Goal: Transaction & Acquisition: Purchase product/service

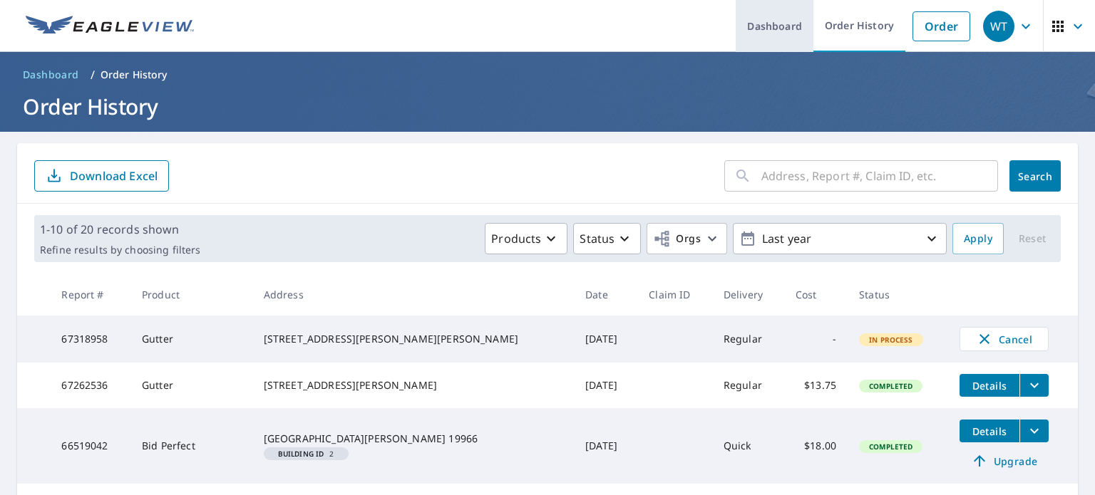
click at [768, 22] on link "Dashboard" at bounding box center [775, 26] width 78 height 52
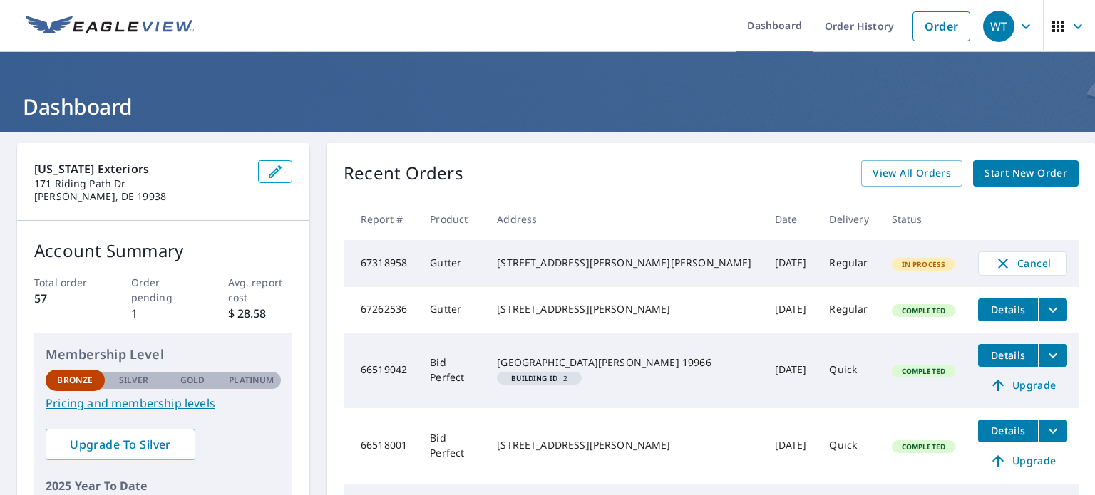
click at [984, 175] on span "Start New Order" at bounding box center [1025, 174] width 83 height 18
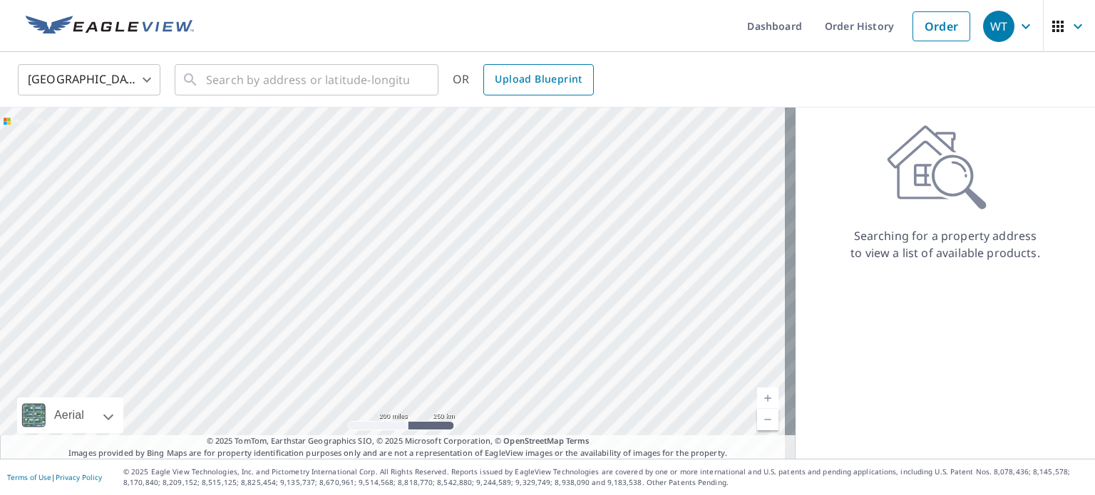
click at [545, 78] on span "Upload Blueprint" at bounding box center [538, 80] width 87 height 18
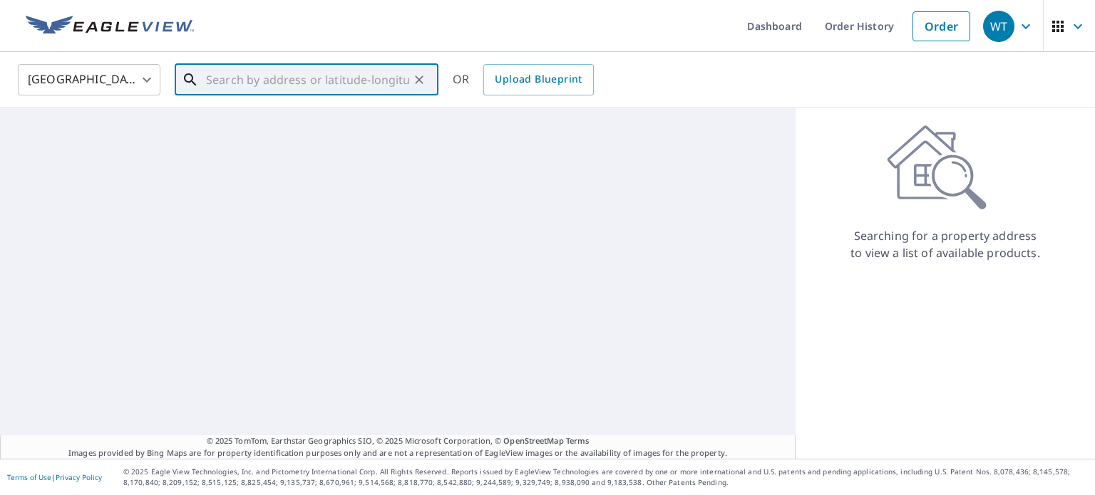
click at [297, 83] on input "text" at bounding box center [307, 80] width 203 height 40
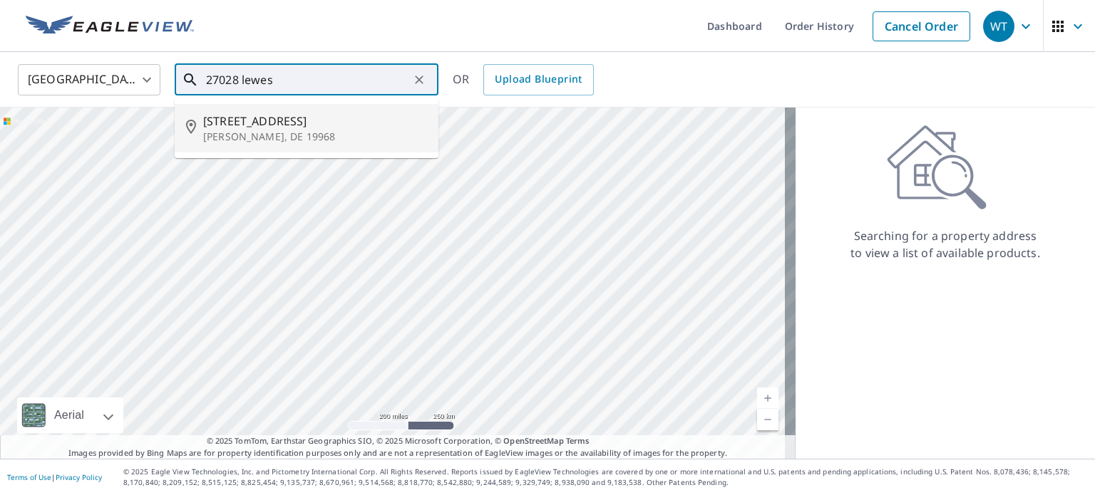
click at [274, 120] on span "[STREET_ADDRESS]" at bounding box center [315, 121] width 224 height 17
type input "[STREET_ADDRESS][PERSON_NAME]"
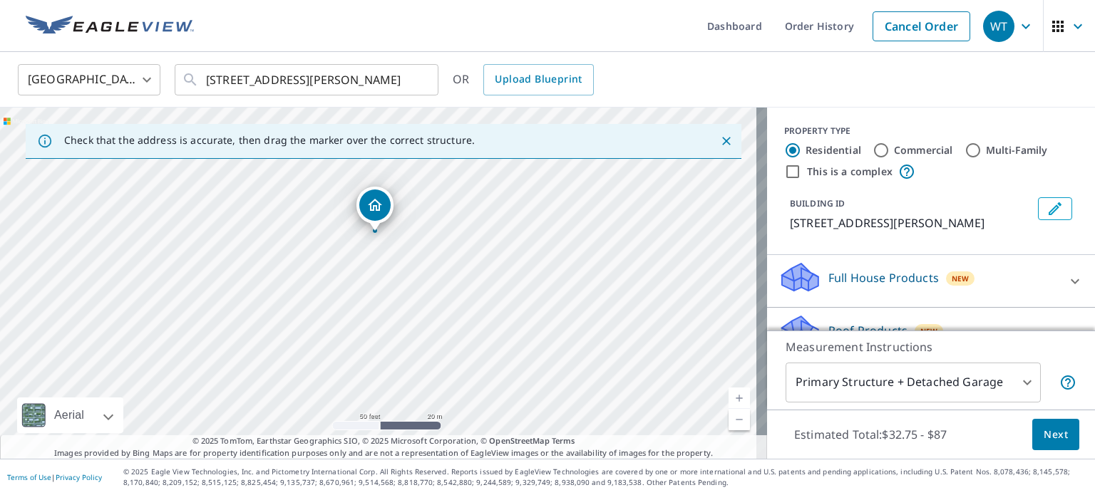
drag, startPoint x: 364, startPoint y: 297, endPoint x: 518, endPoint y: 278, distance: 155.9
click at [518, 278] on div "[STREET_ADDRESS][PERSON_NAME]" at bounding box center [383, 283] width 767 height 351
click at [728, 418] on link "Current Level 19, Zoom Out" at bounding box center [738, 419] width 21 height 21
drag, startPoint x: 374, startPoint y: 227, endPoint x: 482, endPoint y: 222, distance: 108.5
click at [875, 152] on input "Commercial" at bounding box center [880, 150] width 17 height 17
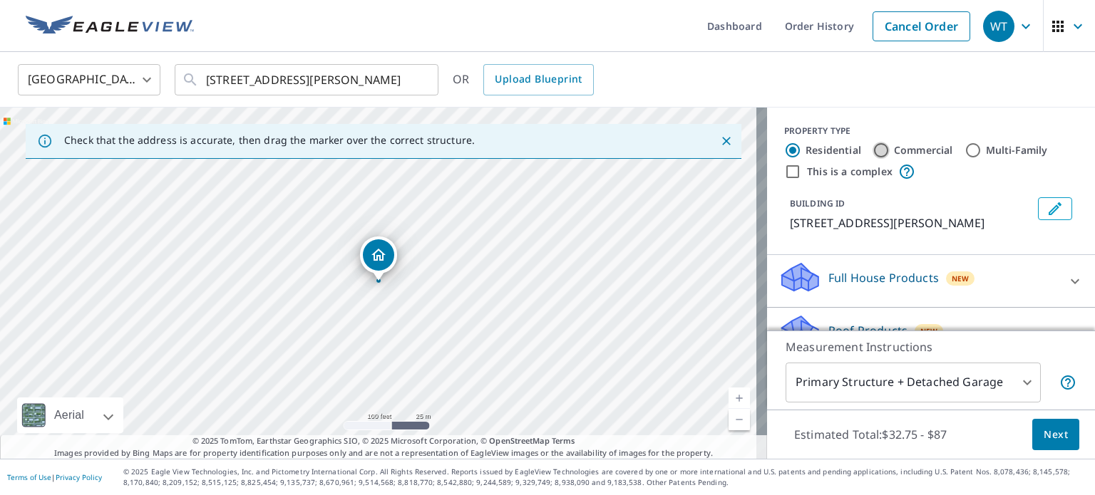
radio input "true"
type input "4"
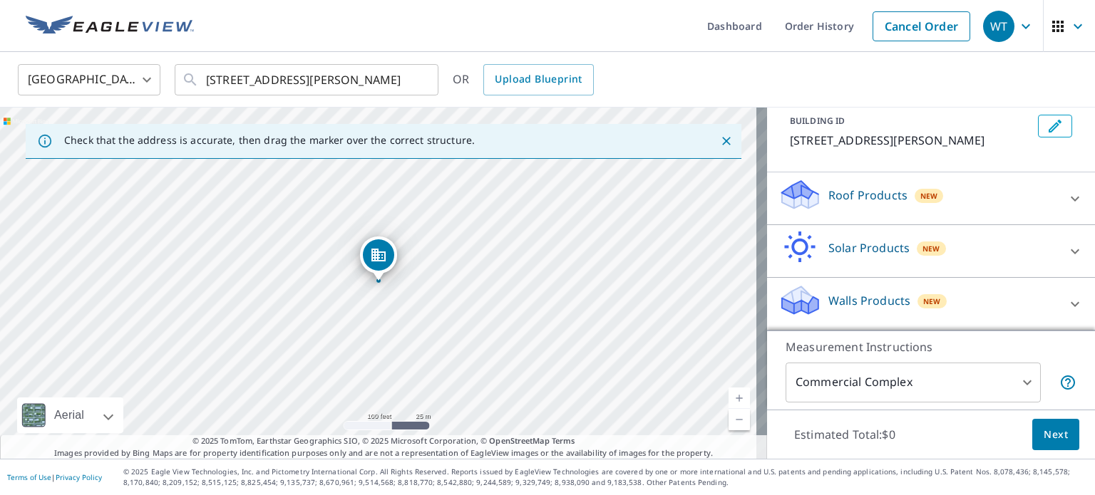
scroll to position [98, 0]
click at [1066, 202] on icon at bounding box center [1074, 198] width 17 height 17
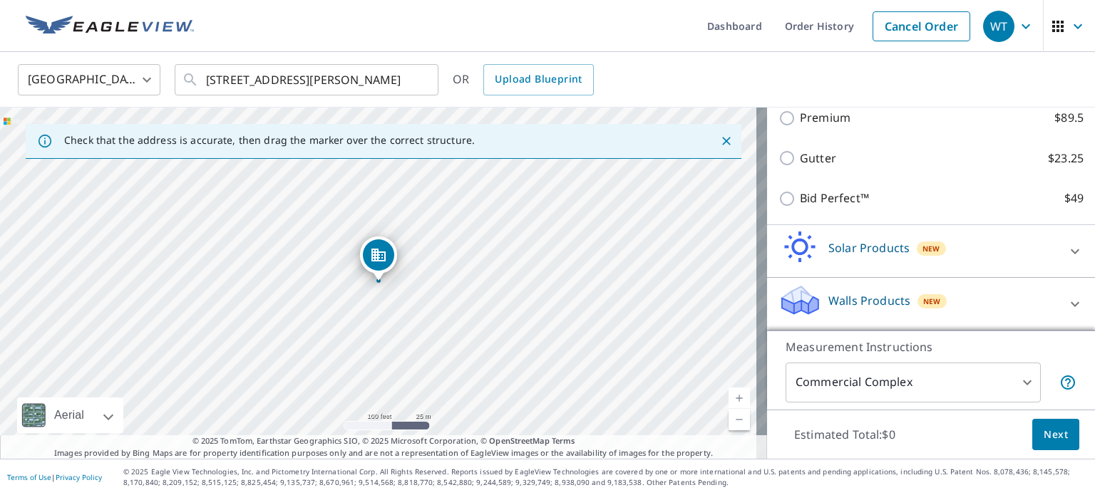
scroll to position [77, 0]
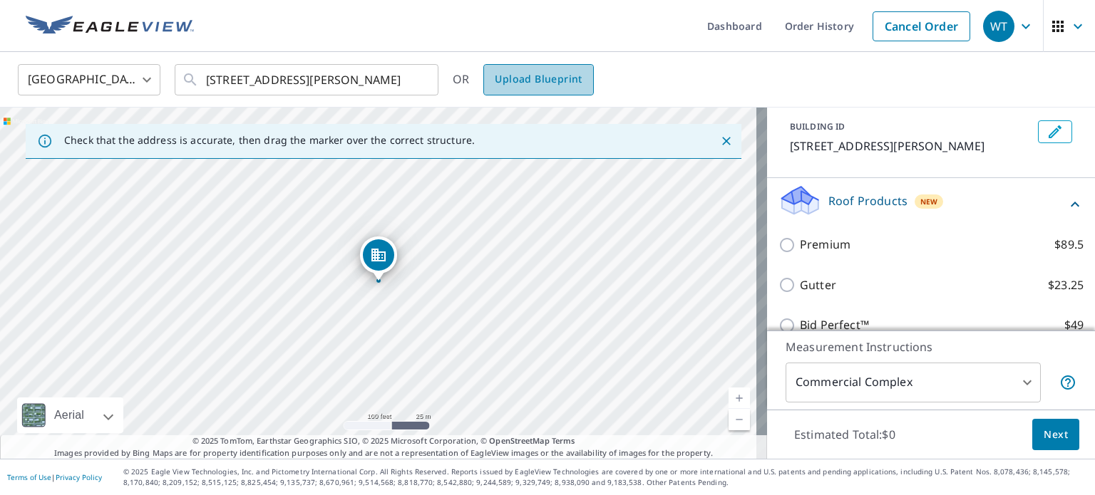
click at [537, 85] on span "Upload Blueprint" at bounding box center [538, 80] width 87 height 18
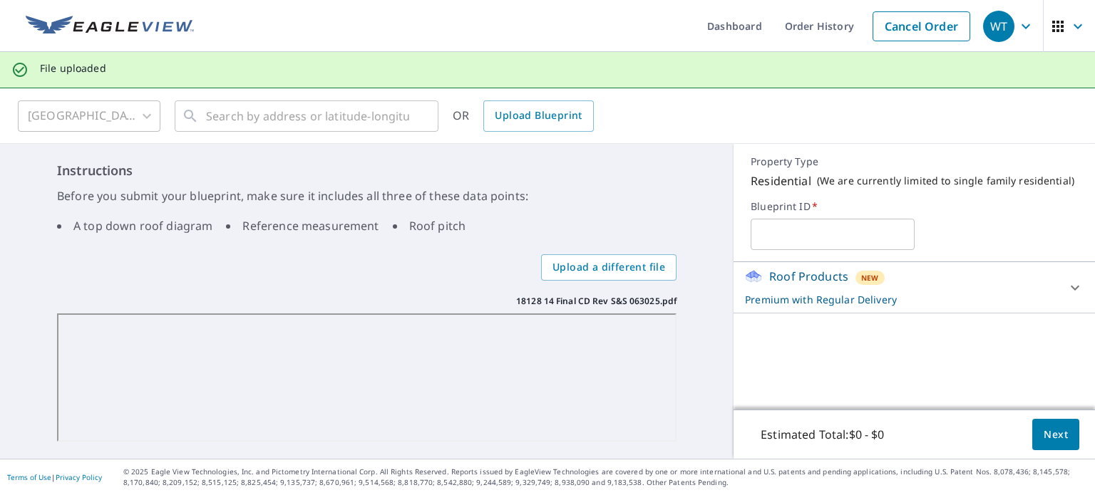
click at [788, 235] on input "text" at bounding box center [832, 235] width 163 height 40
type input "18128"
click at [1061, 203] on label "Blueprint ID   *" at bounding box center [914, 206] width 327 height 13
click at [1066, 290] on icon at bounding box center [1074, 287] width 17 height 17
click at [1033, 356] on body "WT WT Dashboard Order History Cancel Order WT File uploaded [GEOGRAPHIC_DATA] […" at bounding box center [547, 247] width 1095 height 495
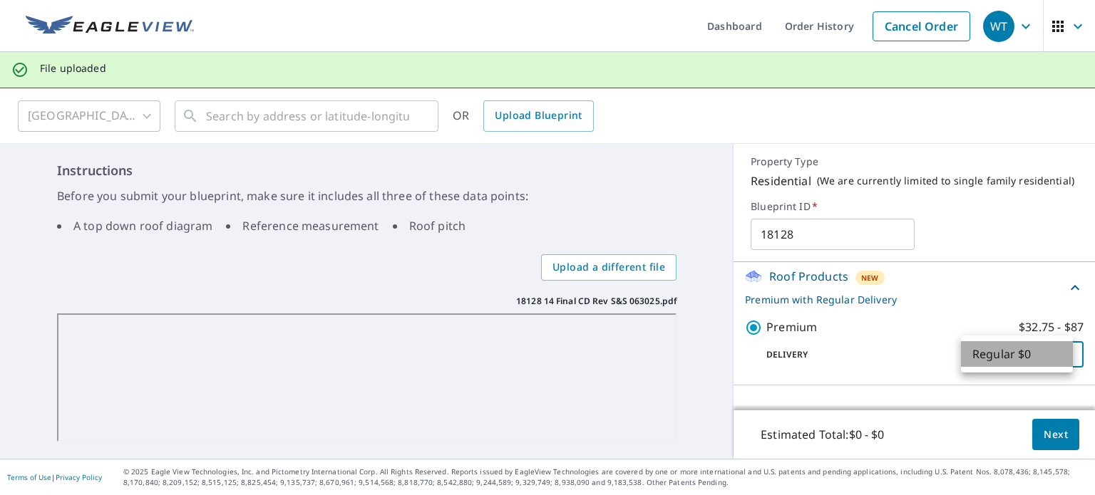
click at [1033, 356] on li "Regular $0" at bounding box center [1017, 354] width 112 height 26
click at [1044, 435] on span "Next" at bounding box center [1056, 435] width 24 height 18
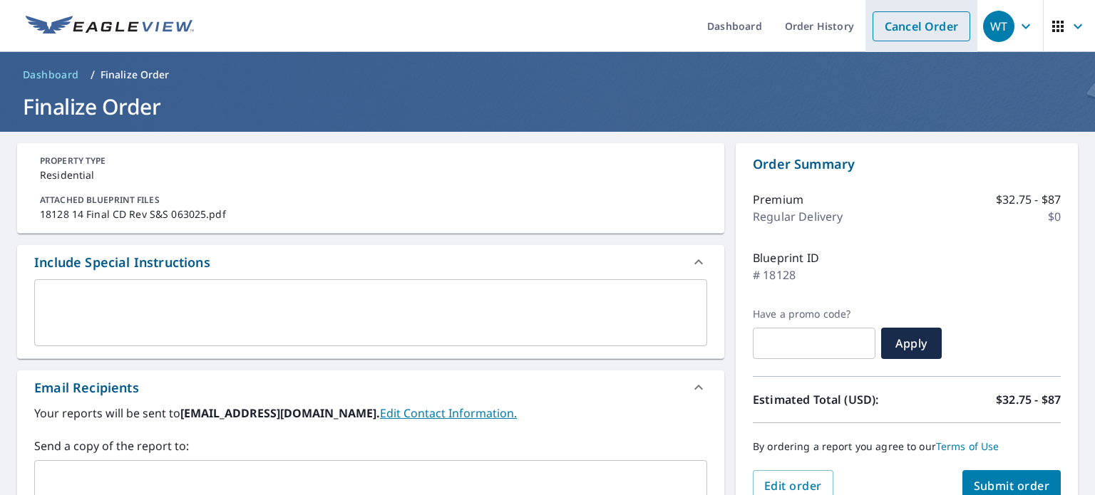
click at [907, 21] on link "Cancel Order" at bounding box center [921, 26] width 98 height 30
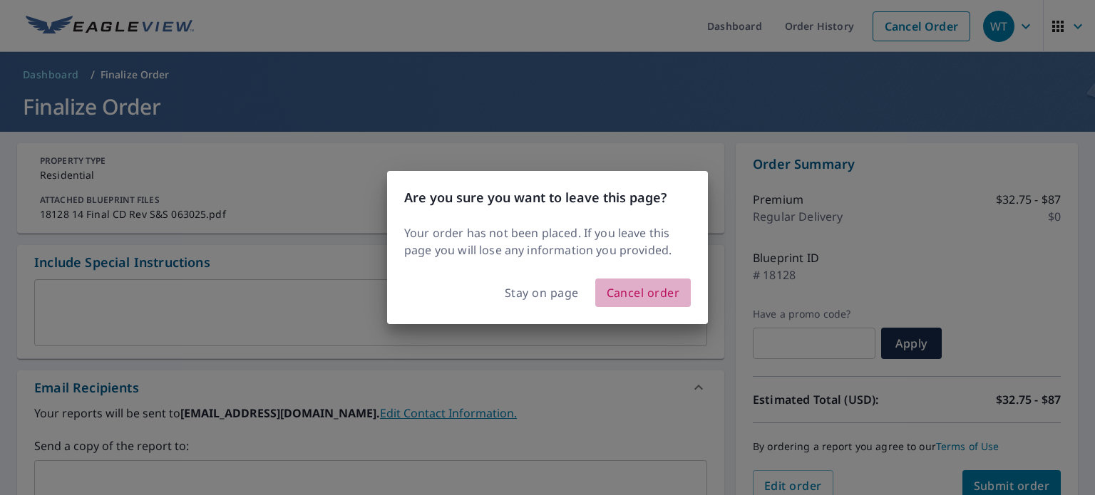
click at [619, 294] on span "Cancel order" at bounding box center [643, 293] width 73 height 20
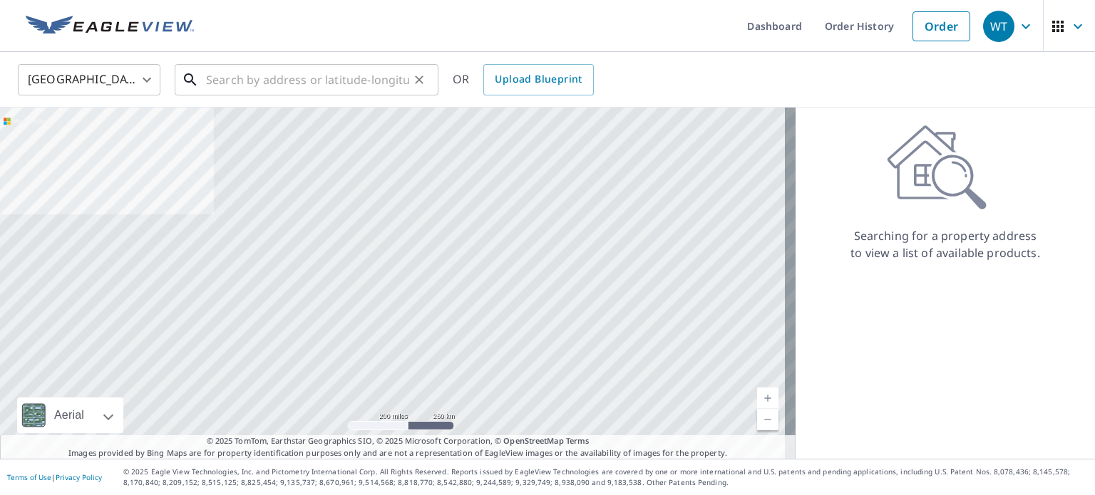
click at [382, 80] on input "text" at bounding box center [307, 80] width 203 height 40
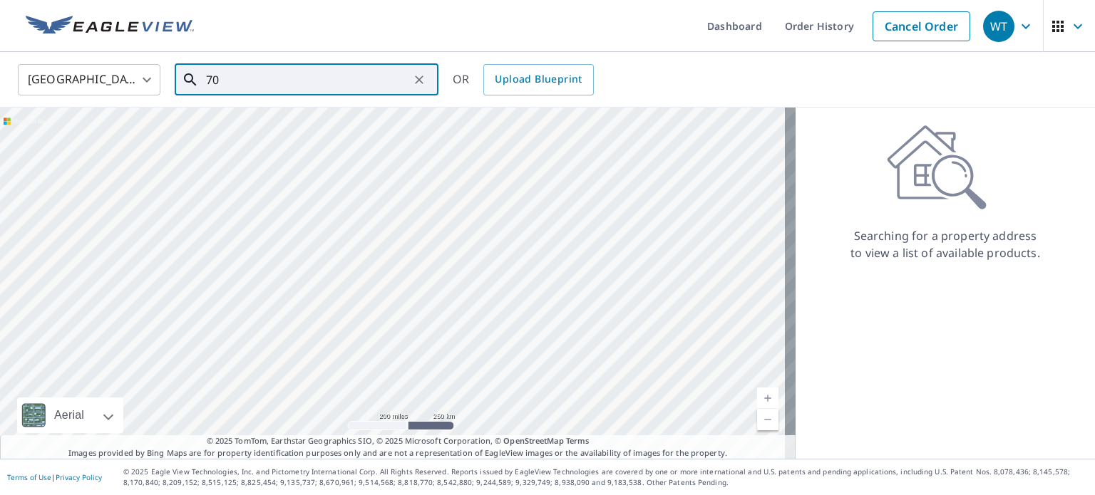
type input "7"
click at [317, 118] on span "[STREET_ADDRESS]" at bounding box center [315, 121] width 224 height 17
type input "[STREET_ADDRESS][PERSON_NAME]"
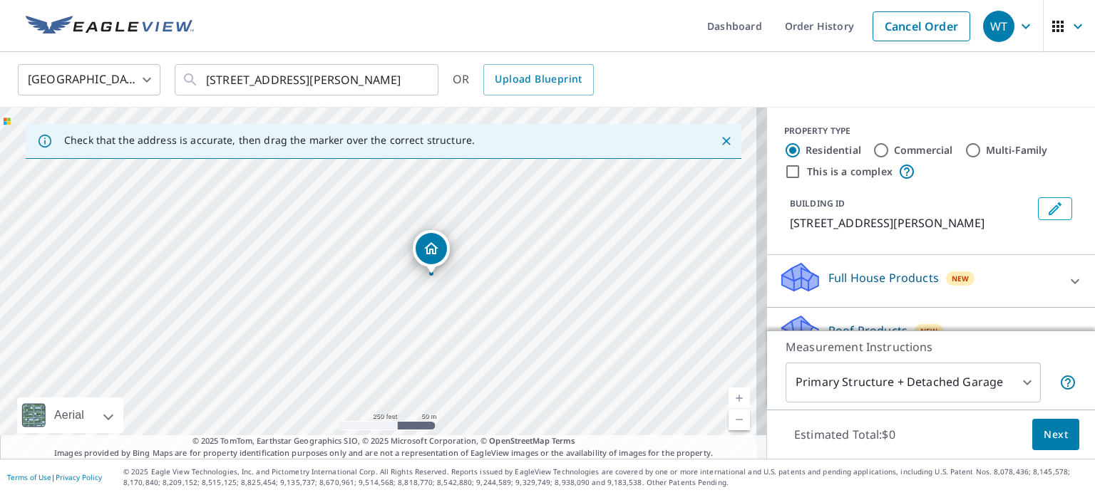
drag, startPoint x: 380, startPoint y: 257, endPoint x: 433, endPoint y: 250, distance: 53.2
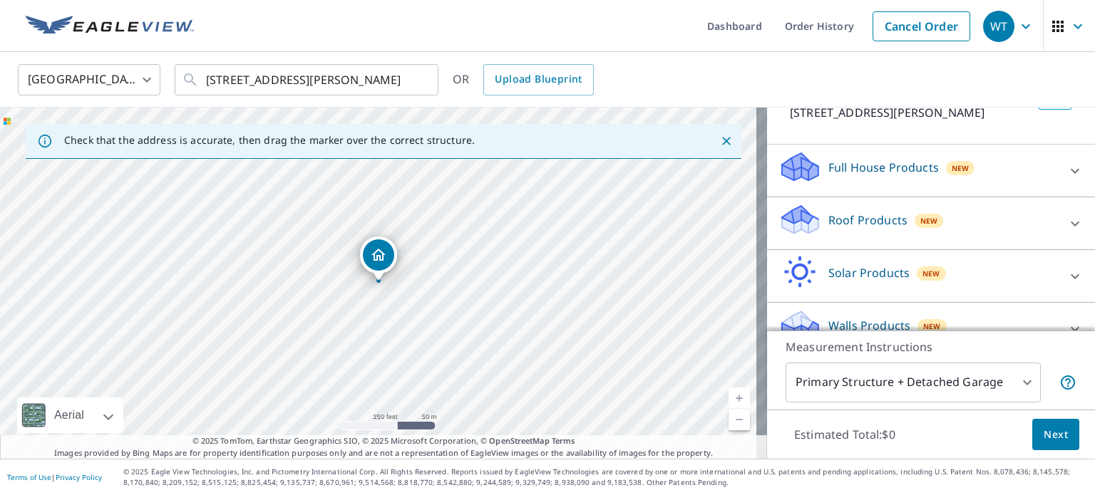
scroll to position [80, 0]
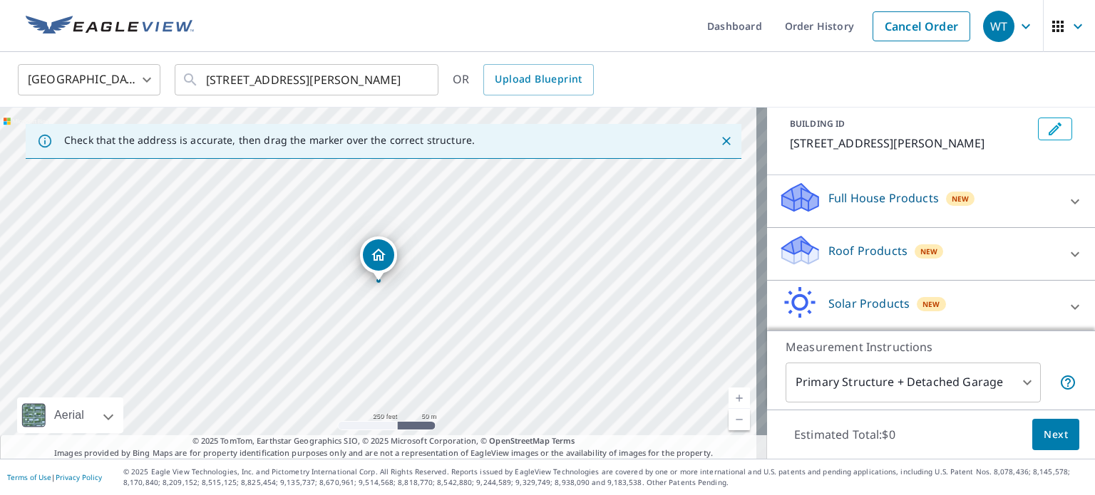
click at [1071, 204] on icon at bounding box center [1075, 201] width 9 height 5
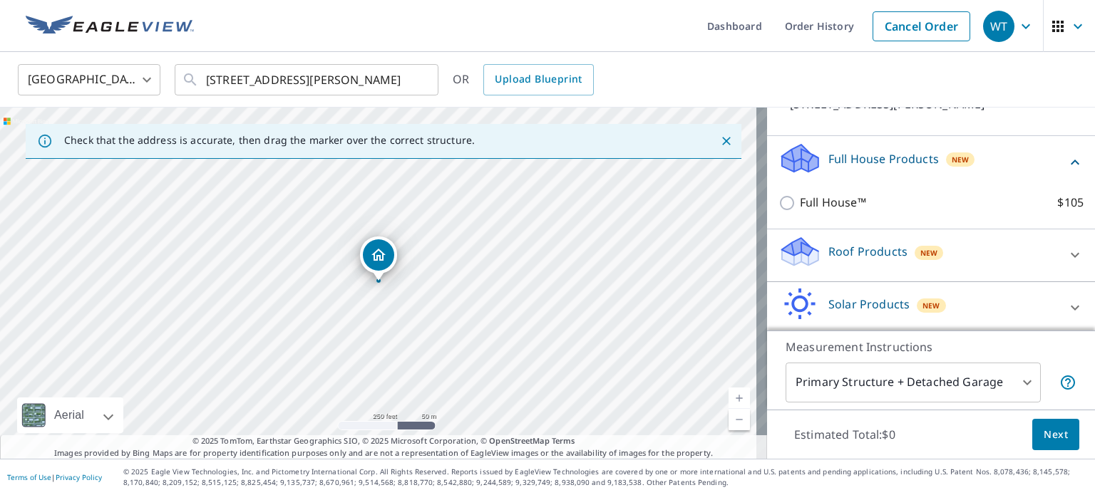
scroll to position [151, 0]
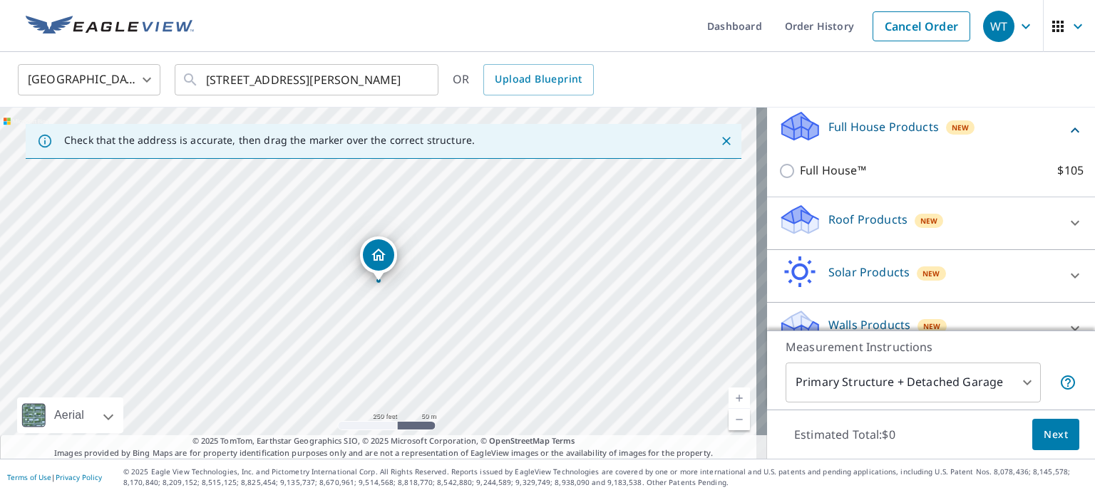
click at [1066, 139] on icon at bounding box center [1074, 130] width 17 height 17
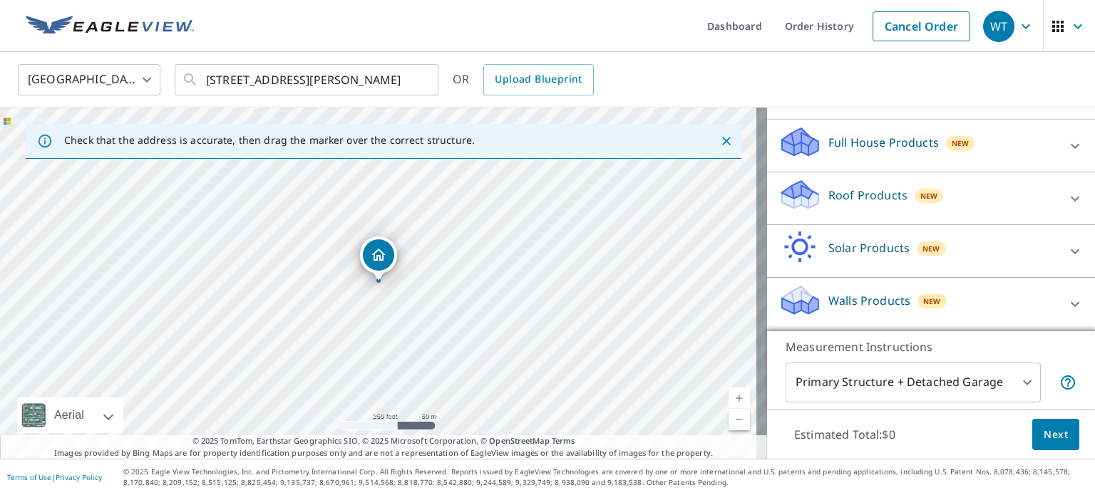
click at [1066, 199] on icon at bounding box center [1074, 198] width 17 height 17
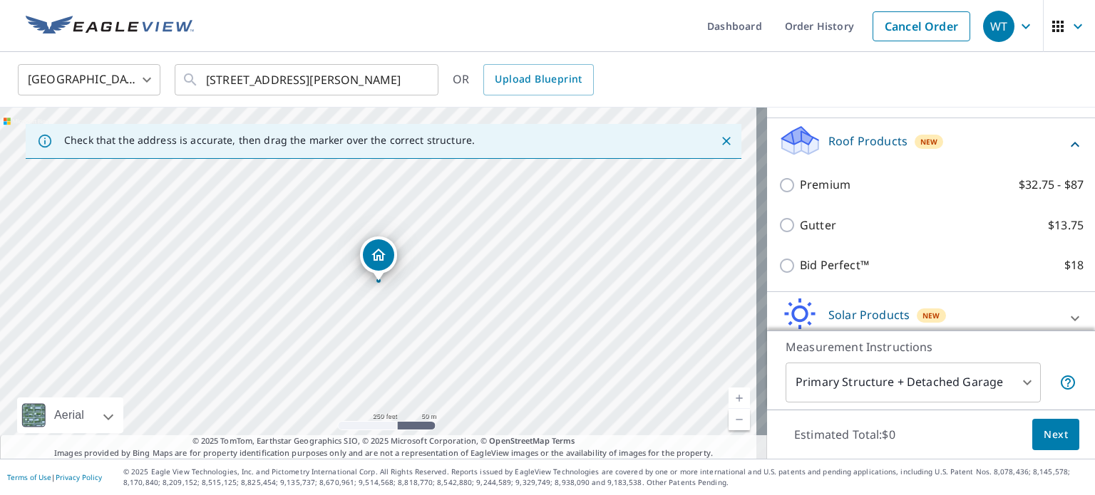
scroll to position [222, 0]
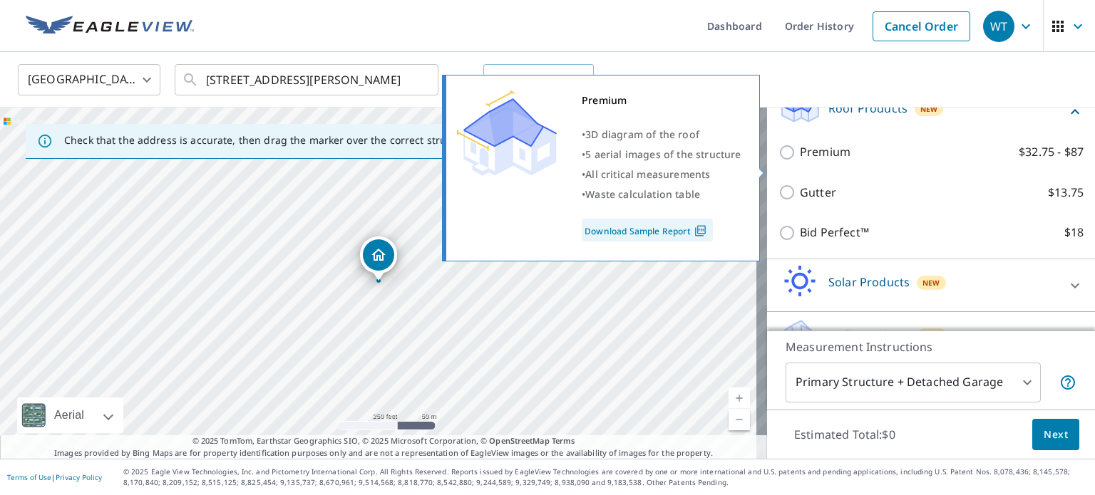
click at [778, 161] on input "Premium $32.75 - $87" at bounding box center [788, 152] width 21 height 17
checkbox input "true"
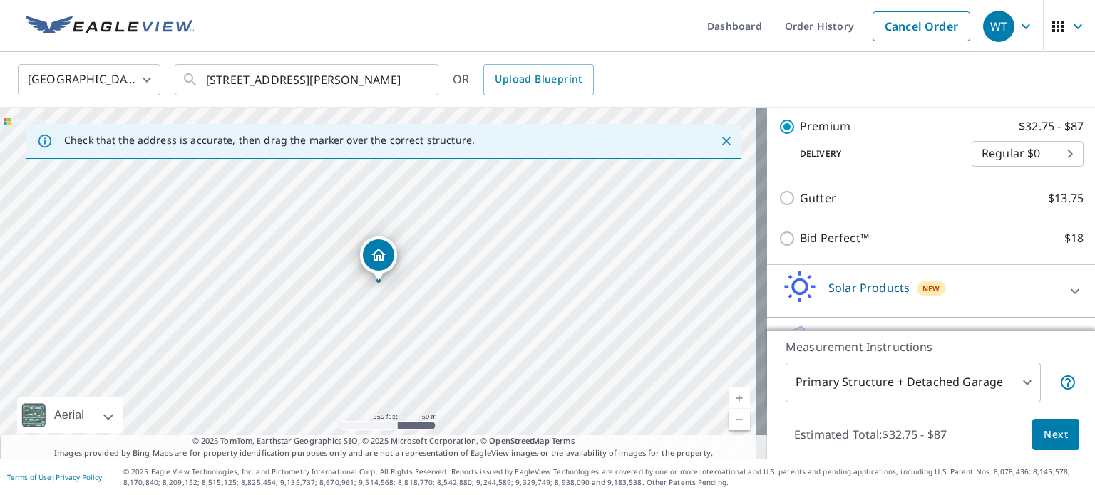
scroll to position [319, 0]
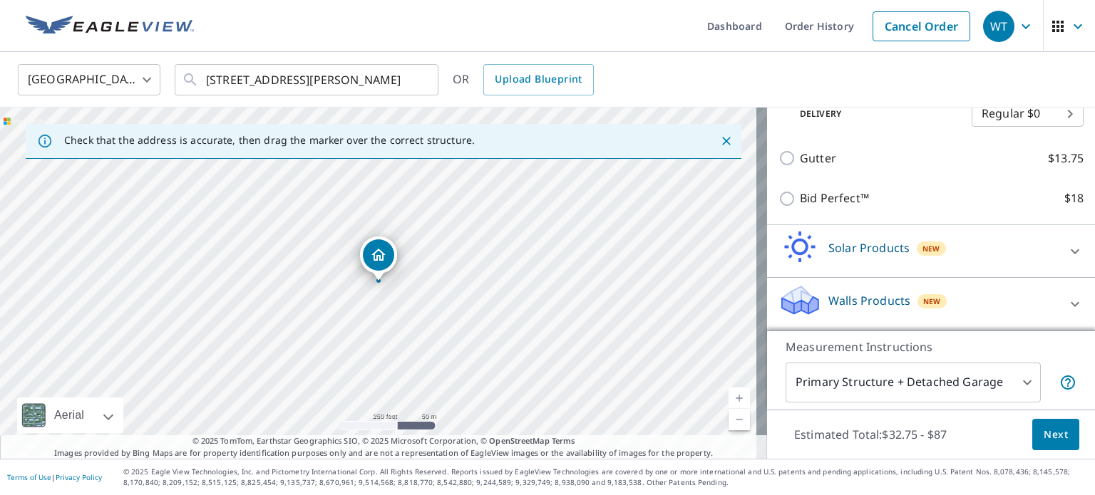
click at [1052, 433] on span "Next" at bounding box center [1056, 435] width 24 height 18
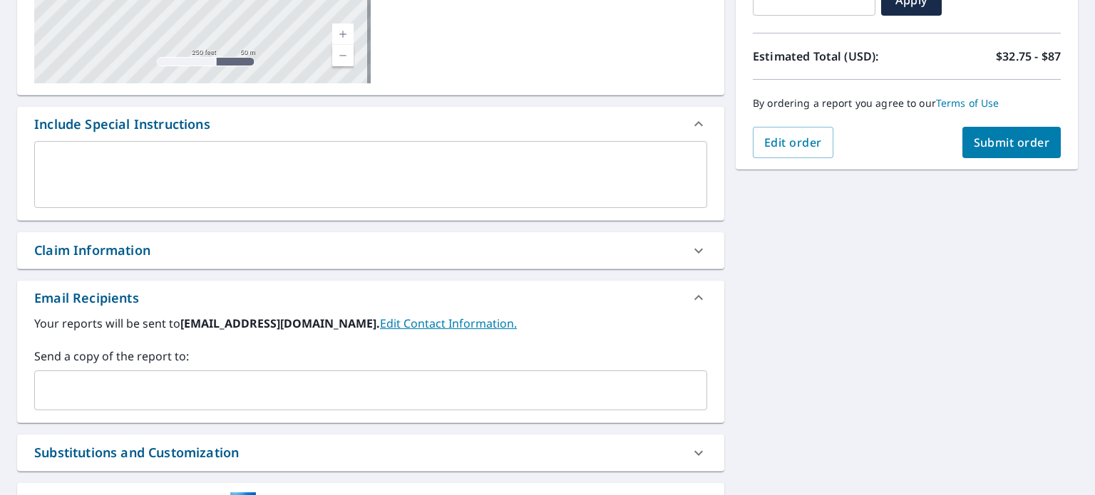
scroll to position [401, 0]
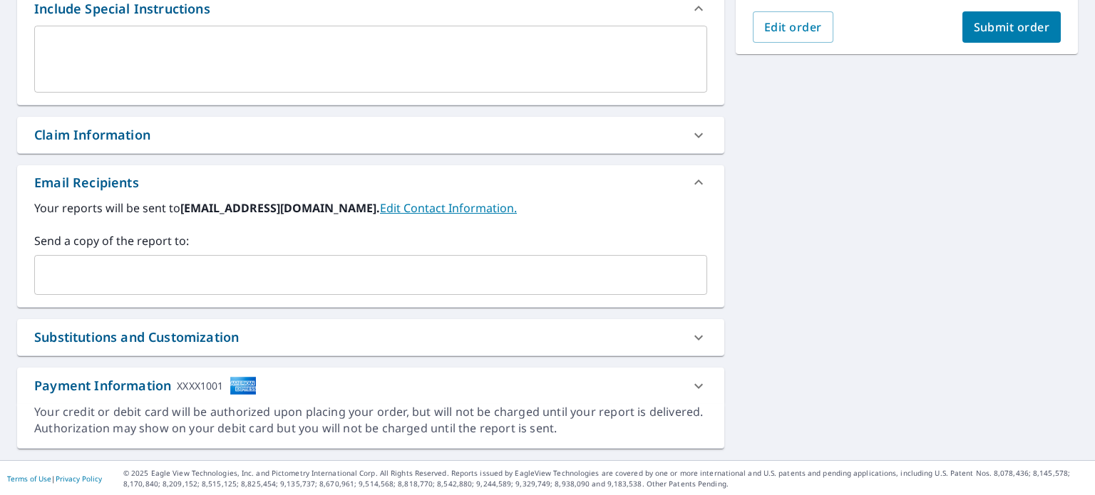
click at [690, 333] on icon at bounding box center [698, 337] width 17 height 17
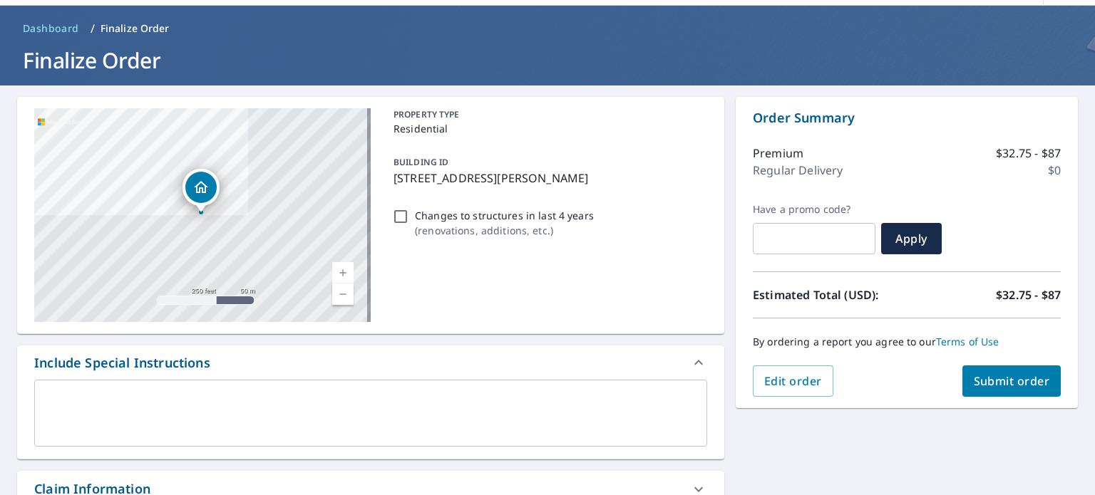
scroll to position [0, 0]
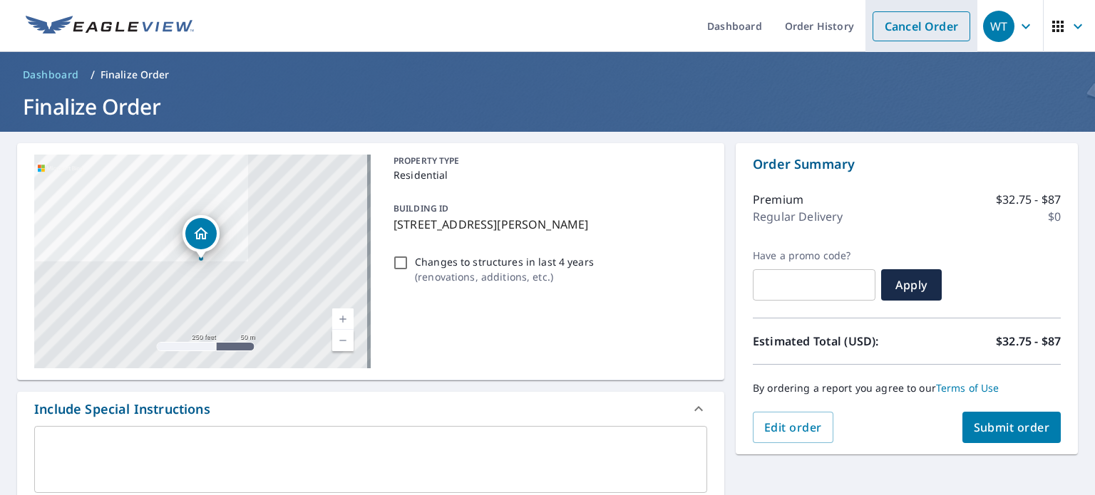
click at [907, 25] on link "Cancel Order" at bounding box center [921, 26] width 98 height 30
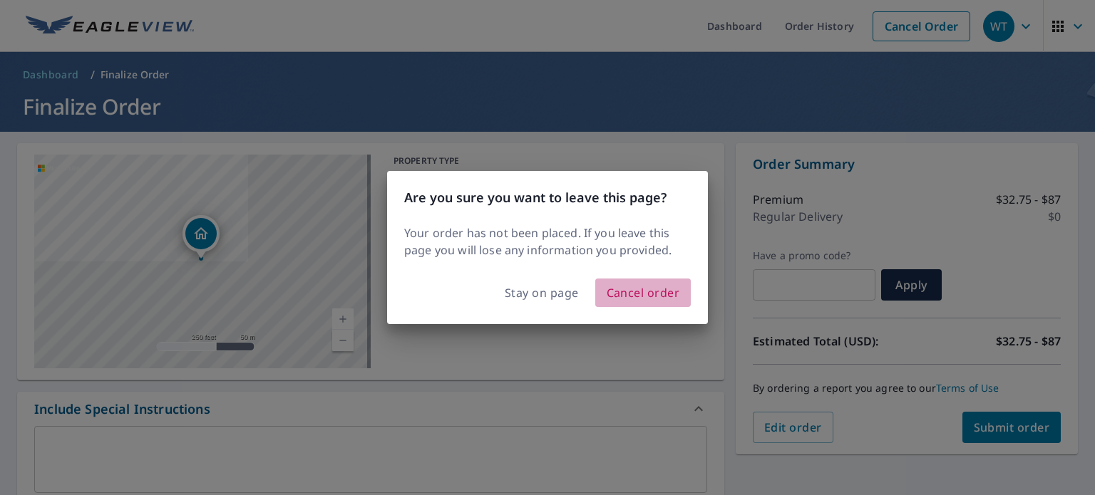
click at [616, 290] on span "Cancel order" at bounding box center [643, 293] width 73 height 20
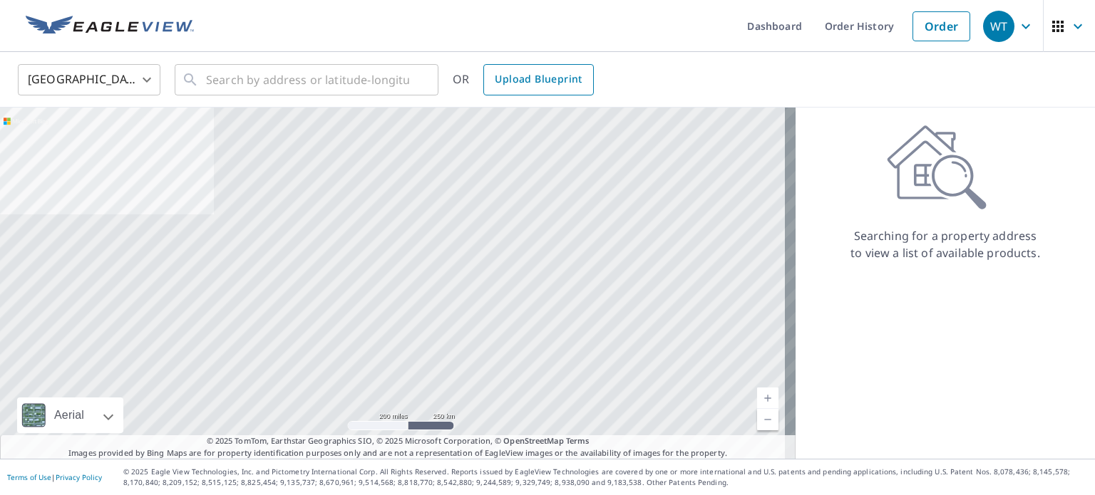
click at [550, 75] on span "Upload Blueprint" at bounding box center [538, 80] width 87 height 18
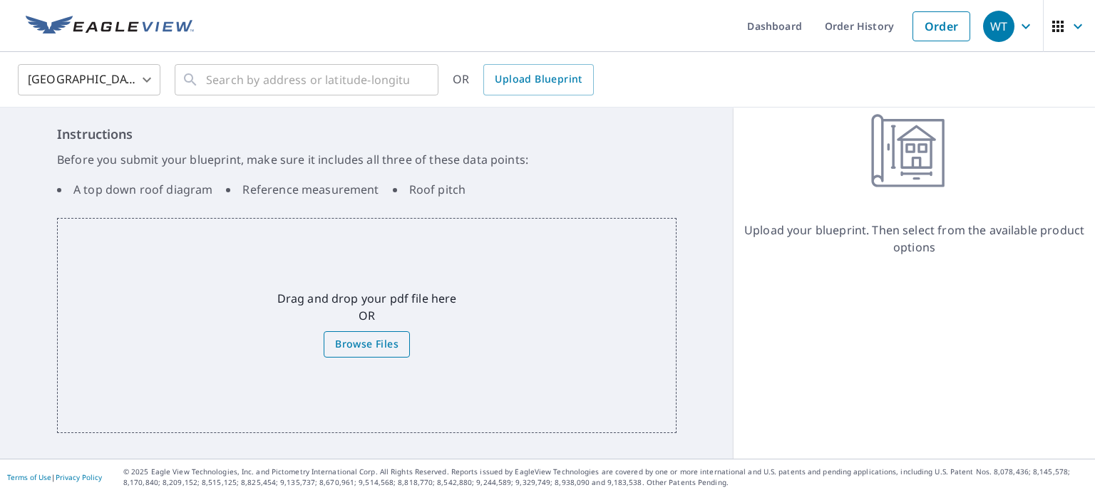
click at [376, 340] on span "Browse Files" at bounding box center [366, 345] width 63 height 18
click at [0, 0] on input "Browse Files" at bounding box center [0, 0] width 0 height 0
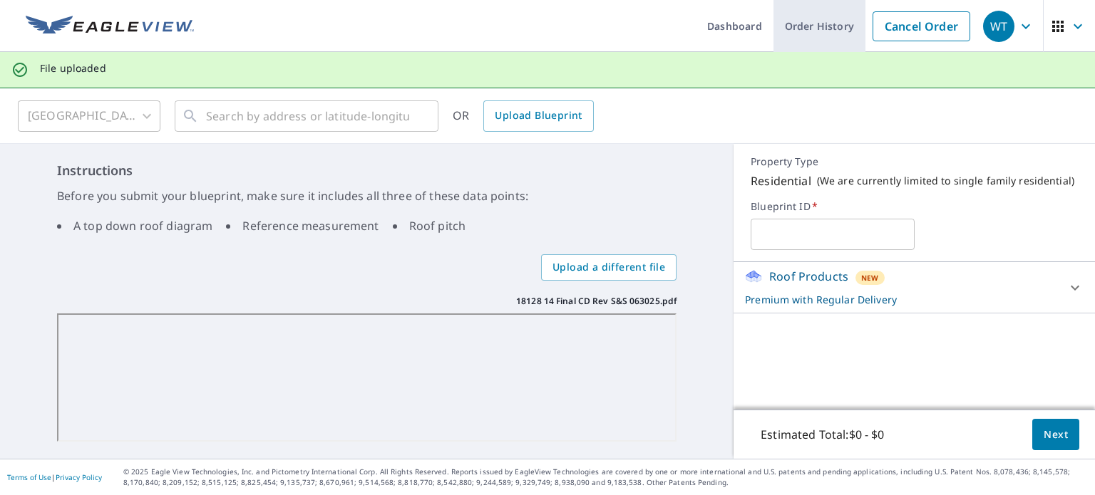
click at [779, 27] on link "Order History" at bounding box center [819, 26] width 92 height 52
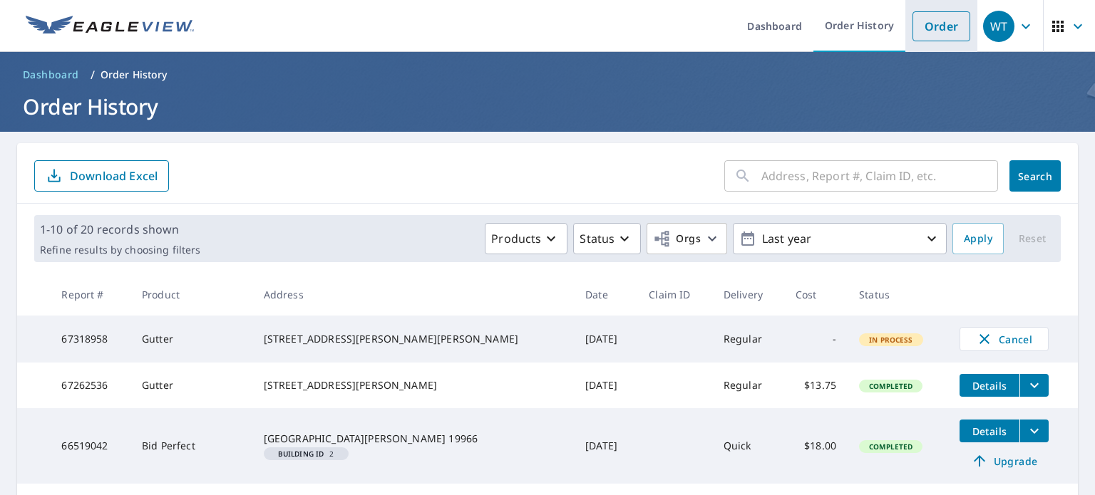
click at [924, 23] on link "Order" at bounding box center [941, 26] width 58 height 30
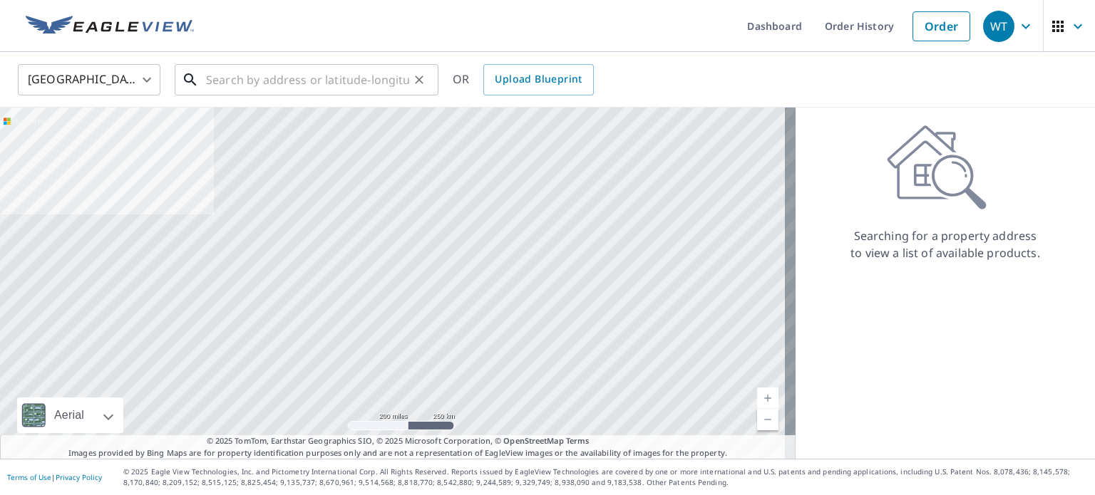
click at [341, 84] on input "text" at bounding box center [307, 80] width 203 height 40
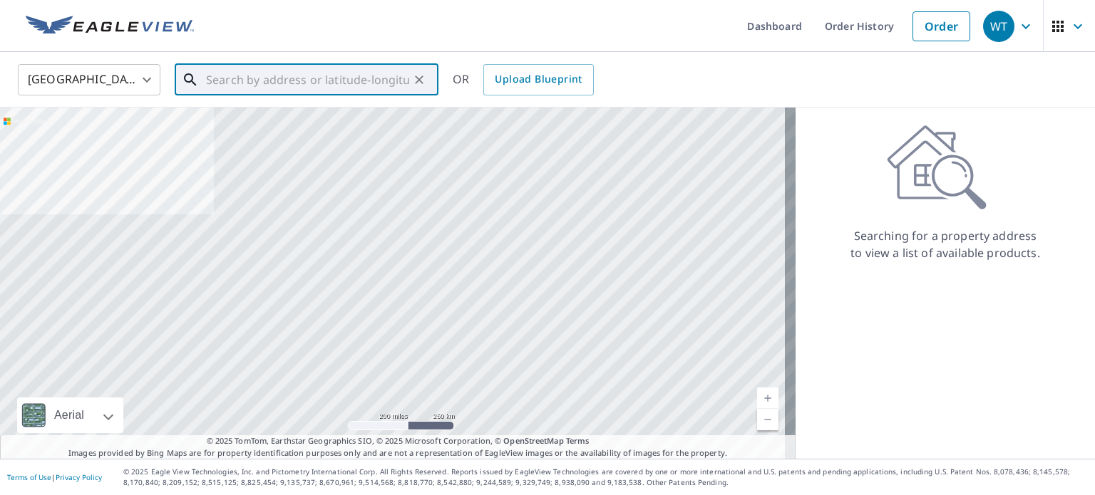
paste input "[STREET_ADDRESS][PERSON_NAME]"
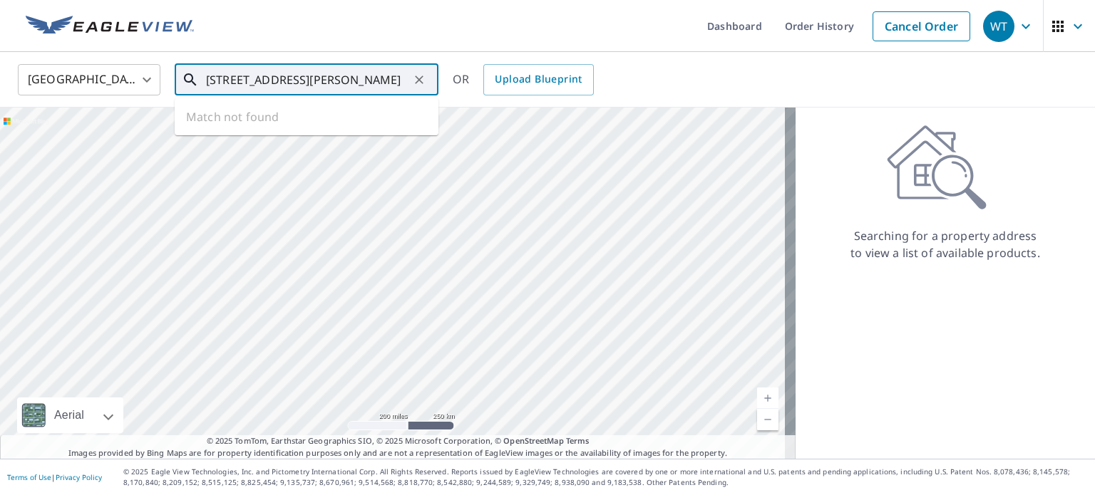
scroll to position [0, 16]
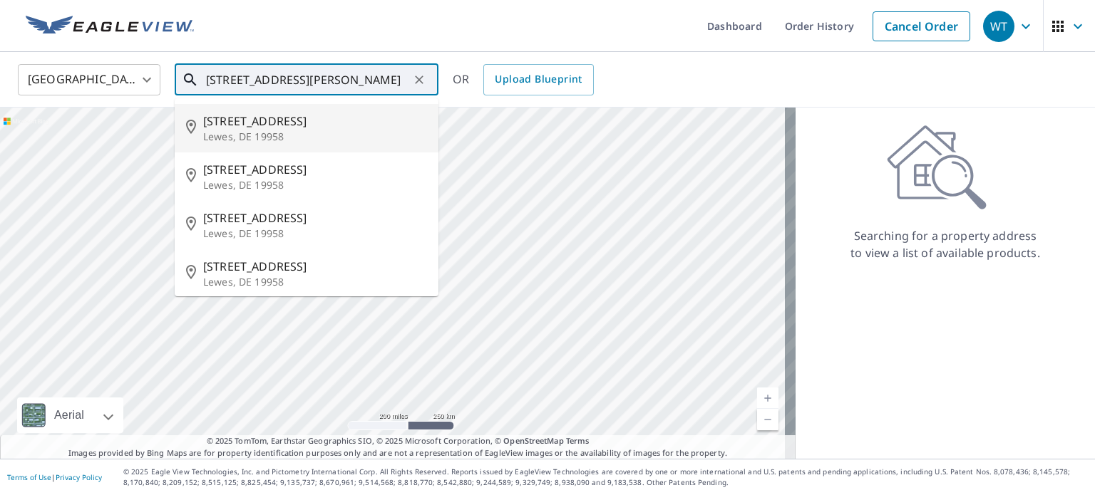
click at [296, 119] on span "[STREET_ADDRESS]" at bounding box center [315, 121] width 224 height 17
type input "[STREET_ADDRESS][PERSON_NAME]"
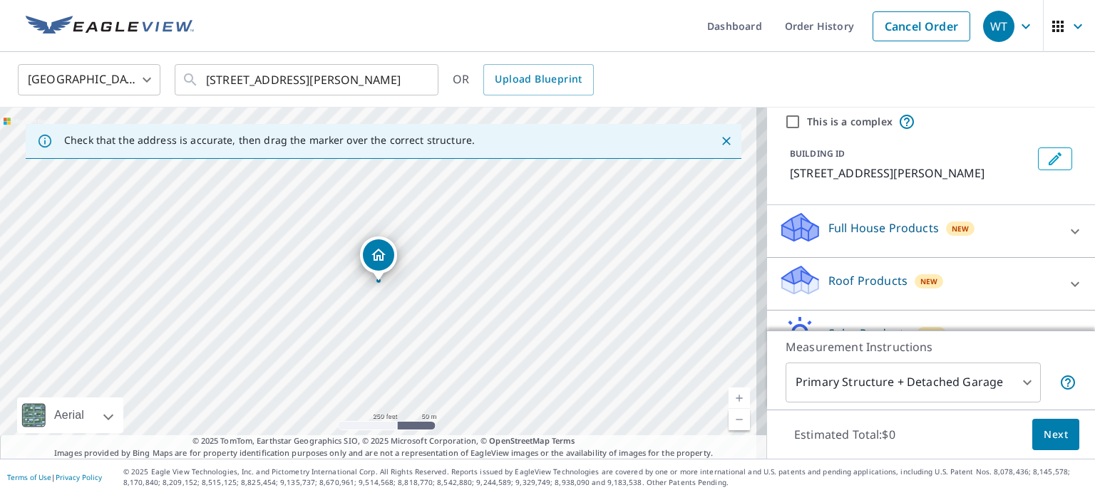
scroll to position [134, 0]
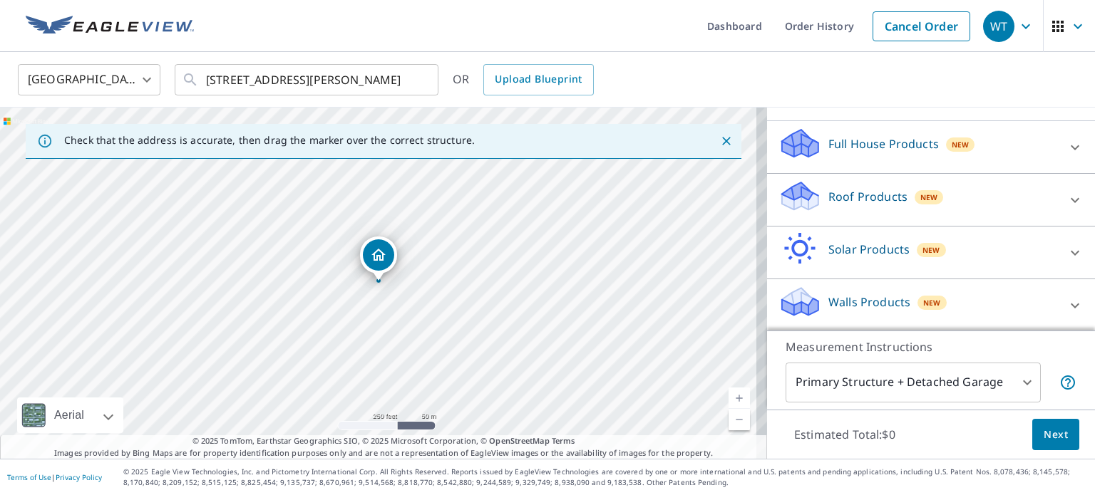
click at [1071, 148] on icon at bounding box center [1075, 147] width 9 height 5
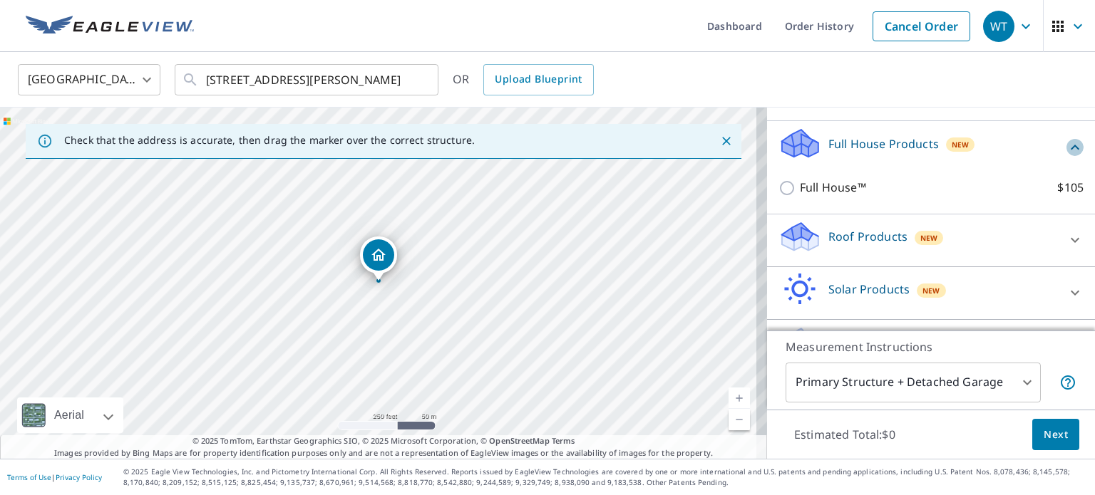
click at [1066, 148] on icon at bounding box center [1074, 147] width 17 height 17
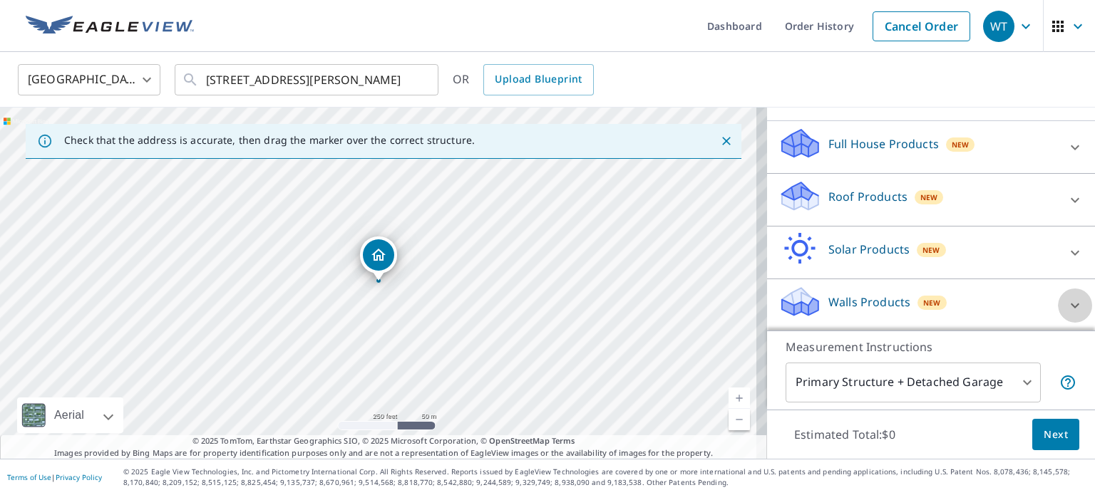
click at [1066, 301] on icon at bounding box center [1074, 305] width 17 height 17
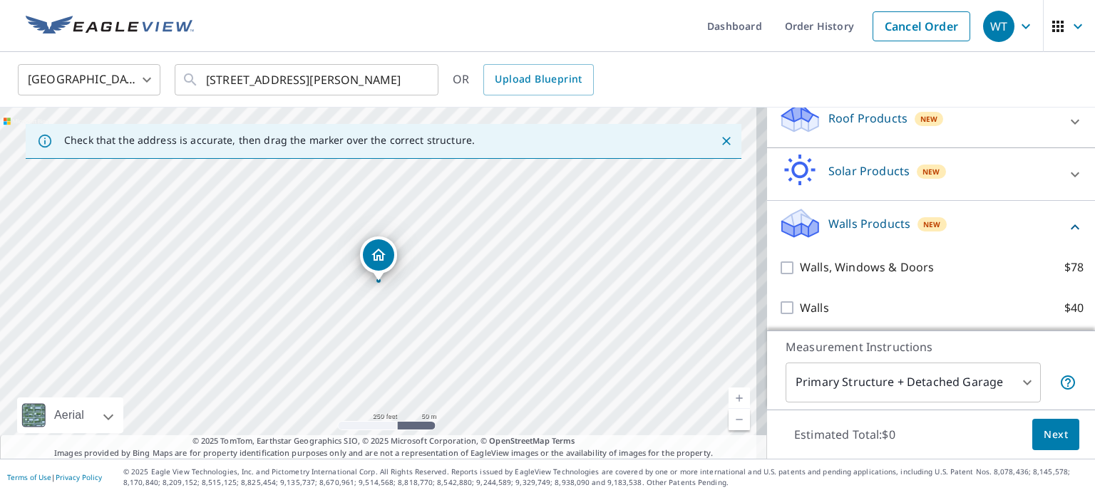
scroll to position [215, 0]
click at [804, 24] on link "Order History" at bounding box center [819, 26] width 92 height 52
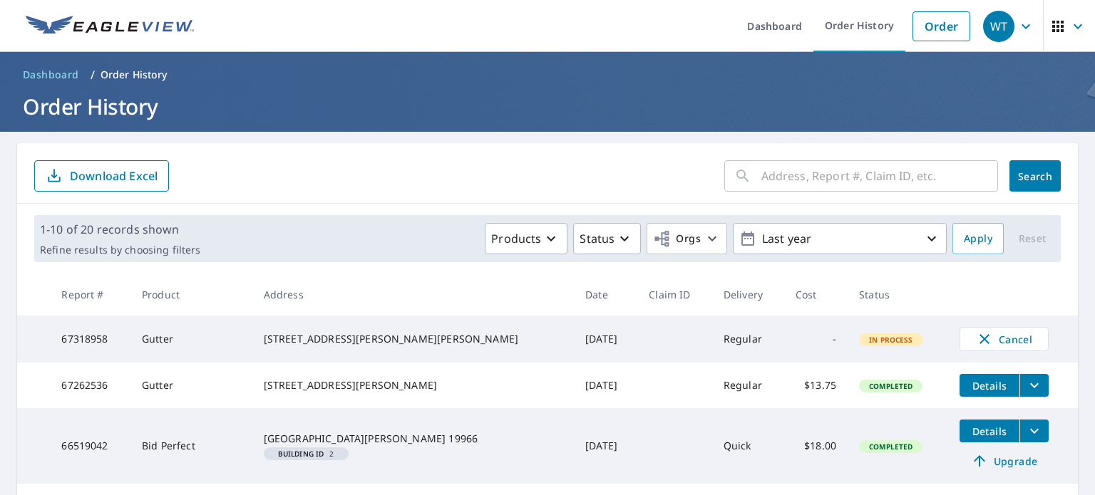
click at [128, 76] on p "Order History" at bounding box center [134, 75] width 67 height 14
click at [130, 71] on p "Order History" at bounding box center [134, 75] width 67 height 14
click at [49, 74] on span "Dashboard" at bounding box center [51, 75] width 56 height 14
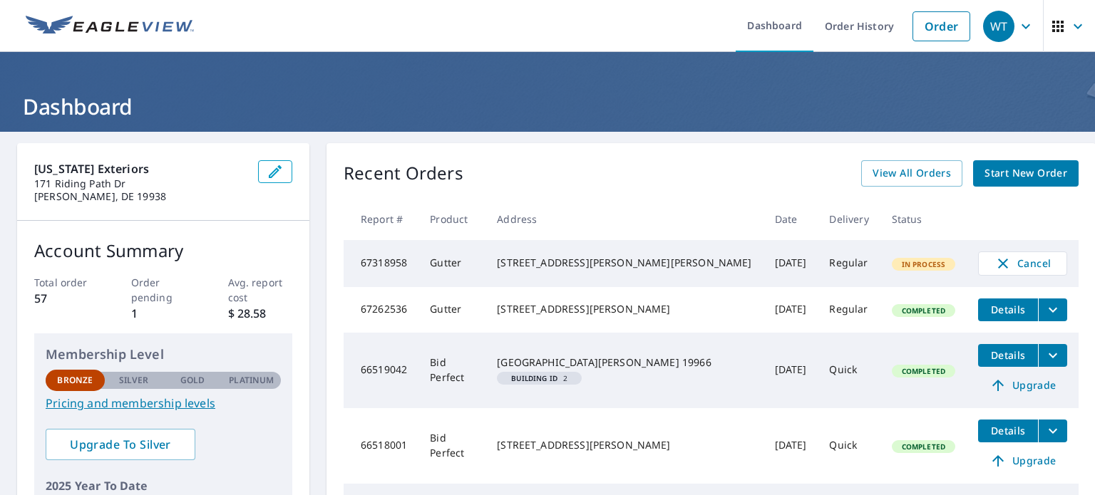
drag, startPoint x: 751, startPoint y: 29, endPoint x: 701, endPoint y: 41, distance: 50.5
click at [751, 29] on link "Dashboard" at bounding box center [775, 26] width 78 height 52
